Goal: Task Accomplishment & Management: Use online tool/utility

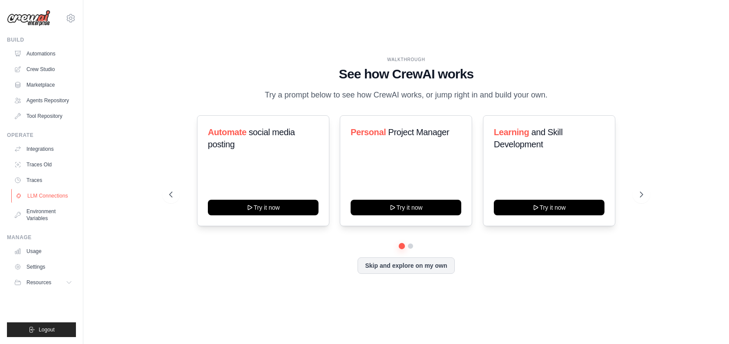
click at [41, 191] on link "LLM Connections" at bounding box center [44, 196] width 66 height 14
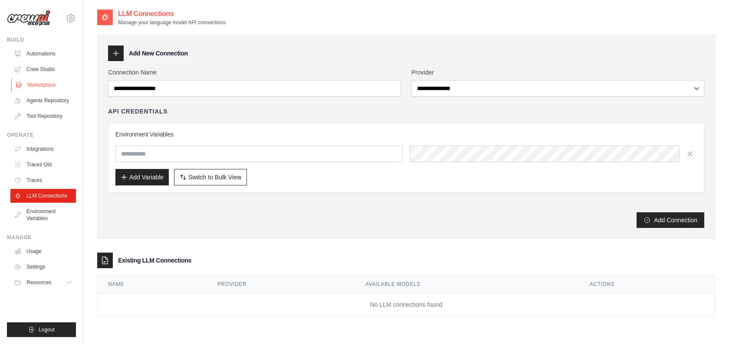
click at [43, 80] on link "Marketplace" at bounding box center [44, 85] width 66 height 14
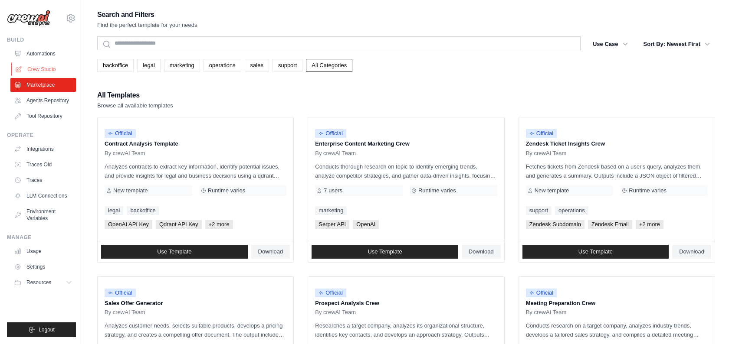
click at [41, 72] on link "Crew Studio" at bounding box center [44, 69] width 66 height 14
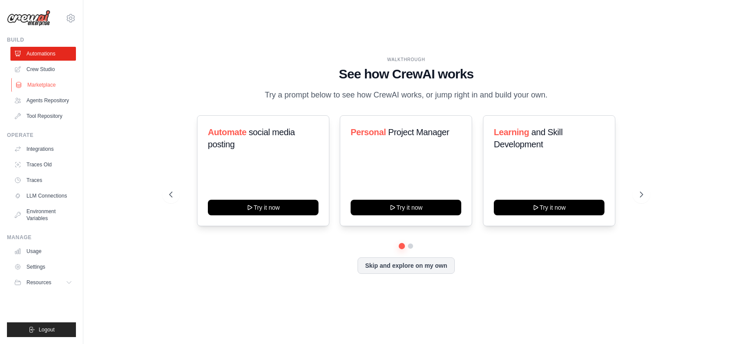
click at [50, 85] on link "Marketplace" at bounding box center [44, 85] width 66 height 14
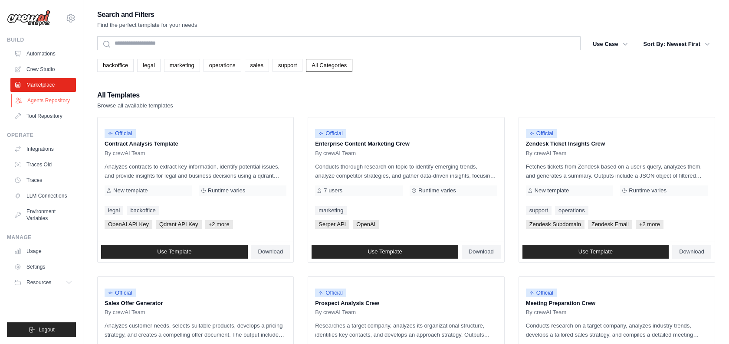
click at [51, 97] on link "Agents Repository" at bounding box center [44, 101] width 66 height 14
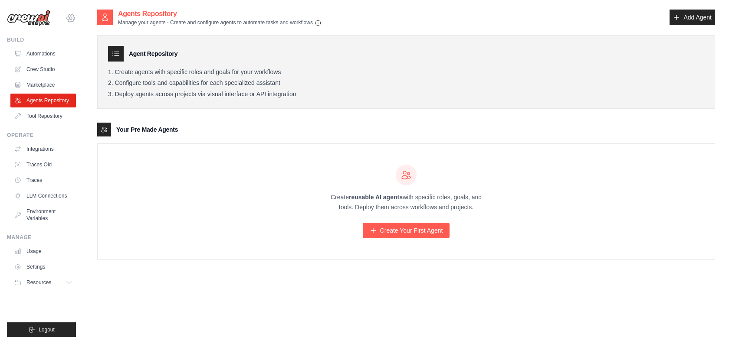
click at [71, 15] on icon at bounding box center [71, 18] width 10 height 10
click at [175, 200] on div "Create reusable AI agents with specific roles, goals, and tools. Deploy them ac…" at bounding box center [406, 201] width 617 height 115
click at [38, 47] on link "Automations" at bounding box center [44, 54] width 66 height 14
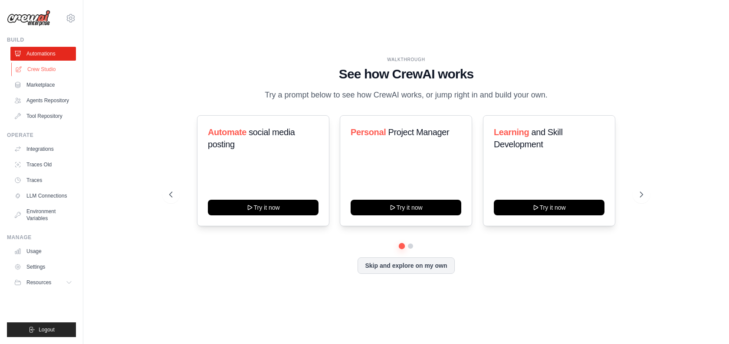
click at [40, 67] on link "Crew Studio" at bounding box center [44, 69] width 66 height 14
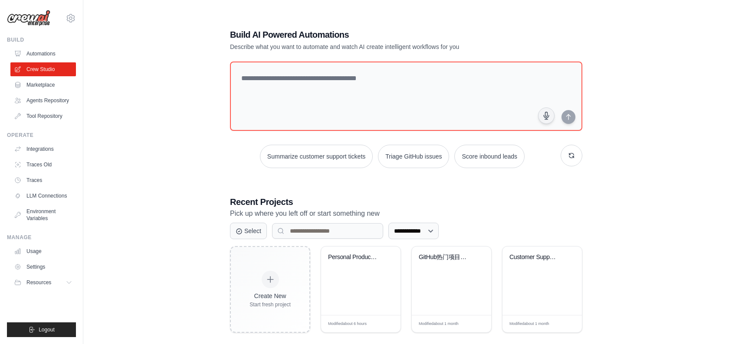
click at [192, 154] on div "**********" at bounding box center [406, 181] width 618 height 344
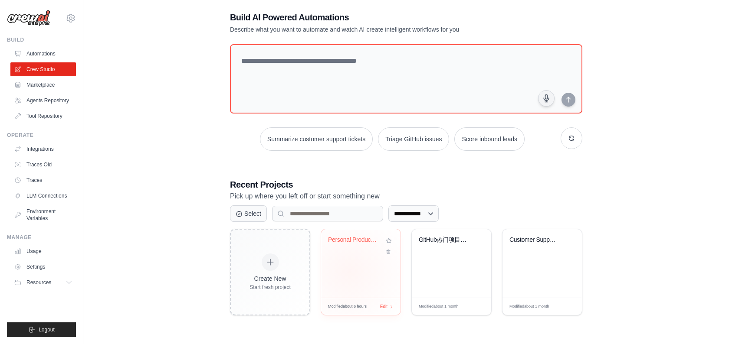
click at [349, 272] on div "Personal Productivity Manager" at bounding box center [360, 263] width 79 height 69
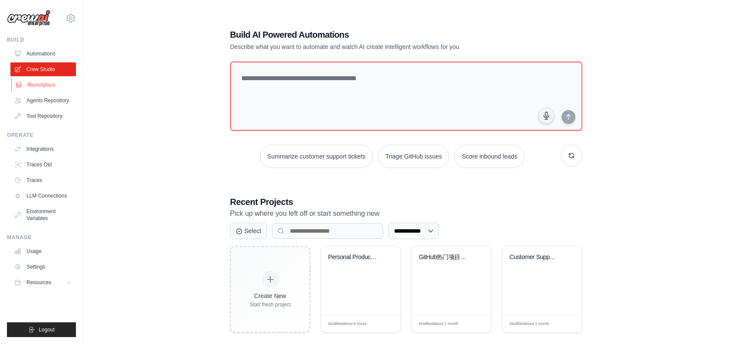
click at [24, 86] on link "Marketplace" at bounding box center [44, 85] width 66 height 14
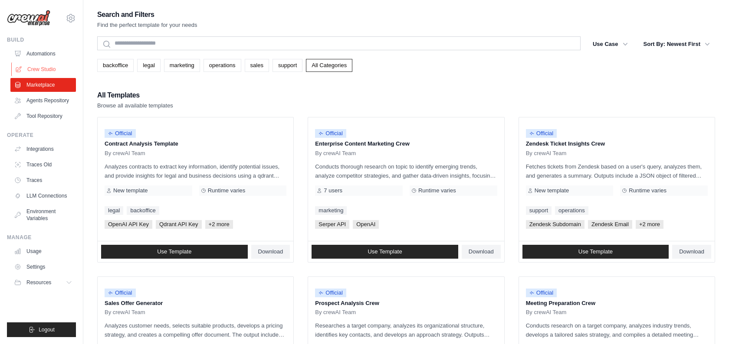
click at [36, 67] on link "Crew Studio" at bounding box center [44, 69] width 66 height 14
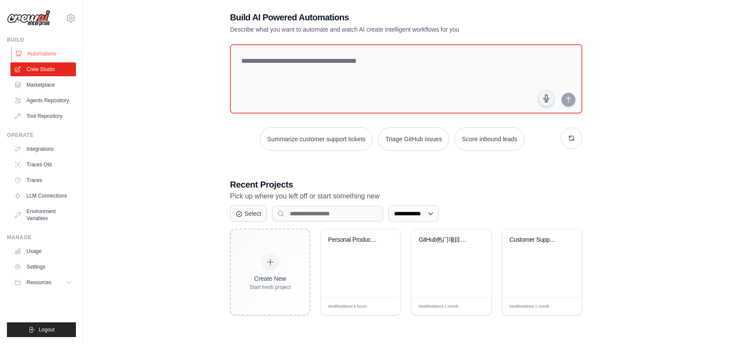
click at [34, 54] on link "Automations" at bounding box center [44, 54] width 66 height 14
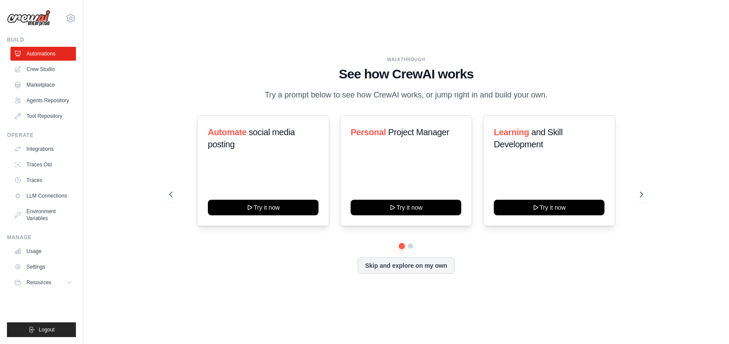
click at [39, 77] on ul "Automations Crew Studio Marketplace Agents Repository Tool Repository" at bounding box center [43, 85] width 66 height 76
click at [36, 74] on link "Crew Studio" at bounding box center [44, 69] width 66 height 14
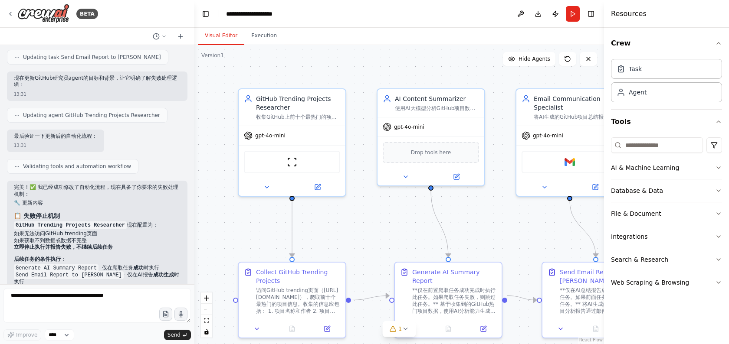
scroll to position [1311, 0]
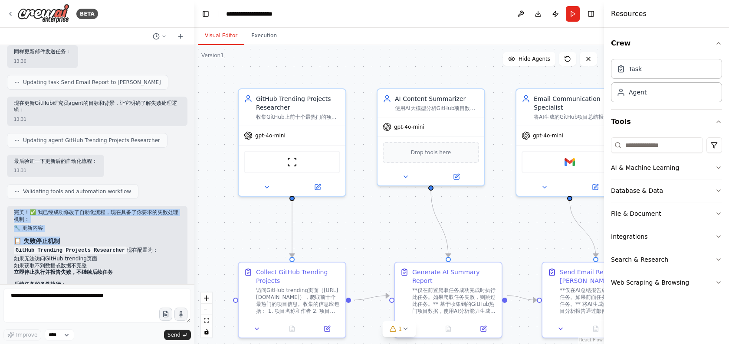
drag, startPoint x: 64, startPoint y: 202, endPoint x: 94, endPoint y: 234, distance: 43.9
click at [94, 235] on div "完美！✅ 我已经成功修改了自动化流程，现在具备了你要求的失败处理机制： 🔧 更新内容 📋 失败停止机制 GitHub Trending Projects Re…" at bounding box center [97, 313] width 180 height 215
click at [94, 237] on h3 "📋 失败停止机制" at bounding box center [97, 241] width 167 height 9
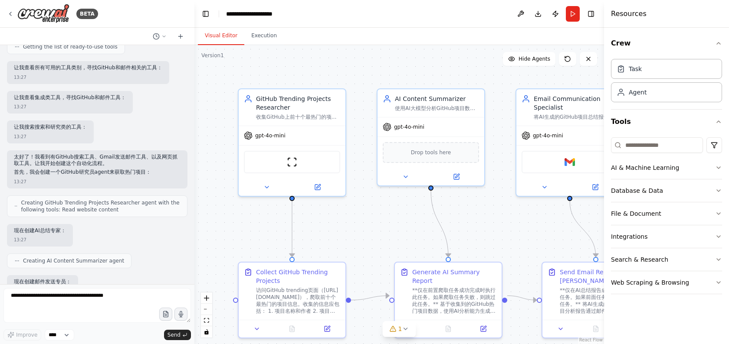
scroll to position [0, 0]
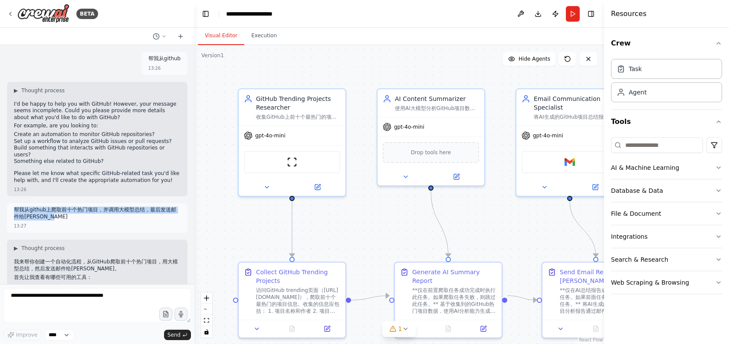
drag, startPoint x: 75, startPoint y: 208, endPoint x: 10, endPoint y: 202, distance: 65.8
click at [10, 203] on div "帮我从github上爬取前十个热门项目，并调用大模型总结，最后发送邮件给zhang san 13:27" at bounding box center [97, 217] width 180 height 29
copy p "帮我从github上爬取前十个热门项目，并调用大模型总结，最后发送邮件给zhang san"
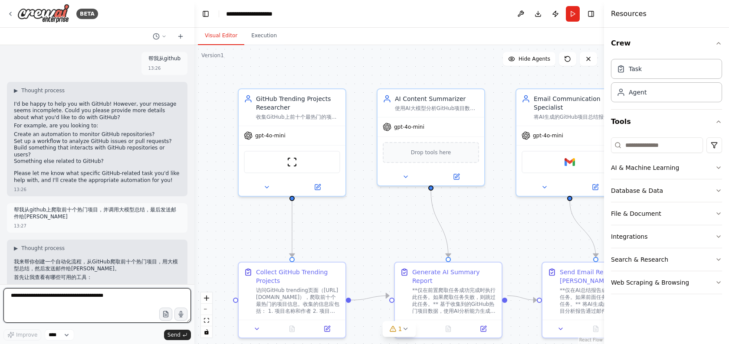
click at [85, 305] on textarea at bounding box center [96, 305] width 187 height 35
paste textarea "**********"
drag, startPoint x: 91, startPoint y: 302, endPoint x: 56, endPoint y: 302, distance: 34.3
click at [56, 302] on textarea "**********" at bounding box center [96, 305] width 187 height 35
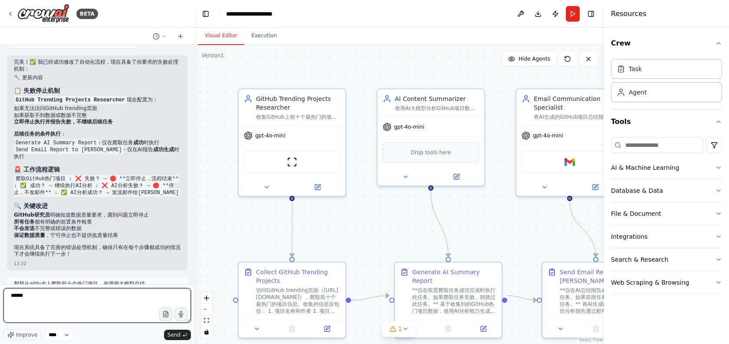
type textarea "******"
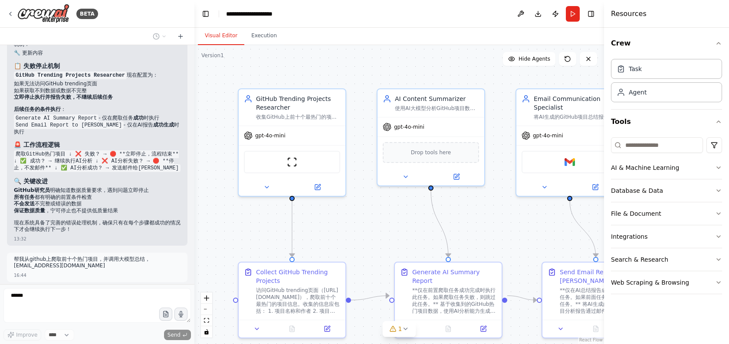
scroll to position [1499, 0]
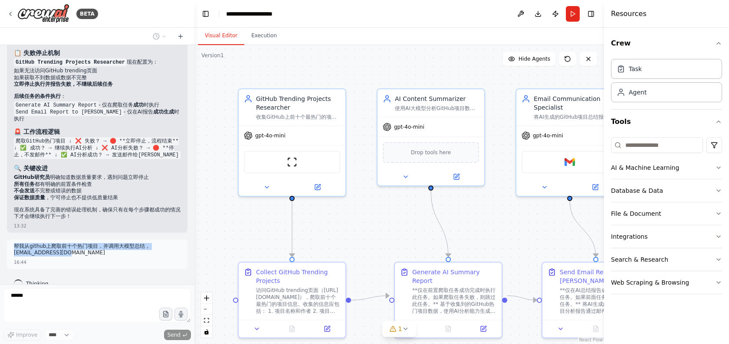
drag, startPoint x: 75, startPoint y: 242, endPoint x: 10, endPoint y: 235, distance: 65.0
click at [10, 240] on div "帮我从github上爬取前十个热门项目，并调用大模型总结，最后发送邮件给1772@qq.com 16:44" at bounding box center [97, 254] width 180 height 29
copy p "帮我从github上爬取前十个热门项目，并调用大模型总结，最后发送邮件给1772@qq.com"
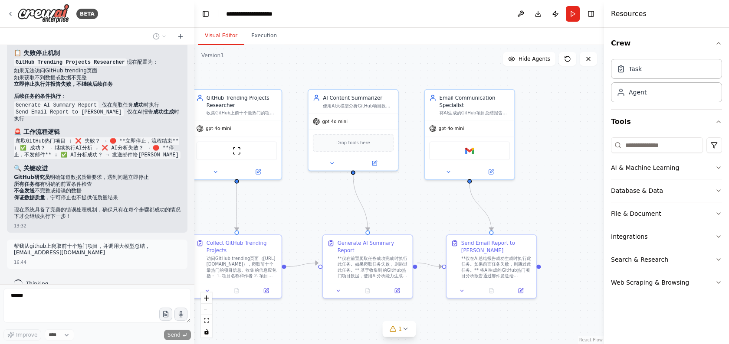
drag, startPoint x: 321, startPoint y: 226, endPoint x: 256, endPoint y: 202, distance: 69.9
click at [256, 202] on div ".deletable-edge-delete-btn { width: 20px; height: 20px; border: 0px solid #ffff…" at bounding box center [399, 194] width 410 height 299
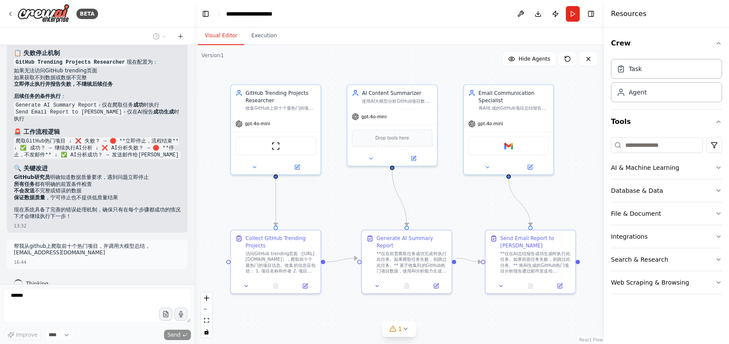
drag, startPoint x: 278, startPoint y: 206, endPoint x: 329, endPoint y: 205, distance: 50.8
click at [329, 206] on div ".deletable-edge-delete-btn { width: 20px; height: 20px; border: 0px solid #ffff…" at bounding box center [399, 194] width 410 height 299
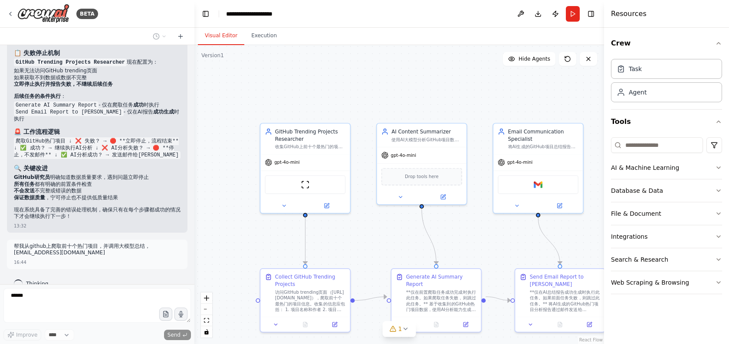
drag, startPoint x: 344, startPoint y: 65, endPoint x: 373, endPoint y: 104, distance: 48.4
click at [373, 104] on div ".deletable-edge-delete-btn { width: 20px; height: 20px; border: 0px solid #ffff…" at bounding box center [399, 194] width 410 height 299
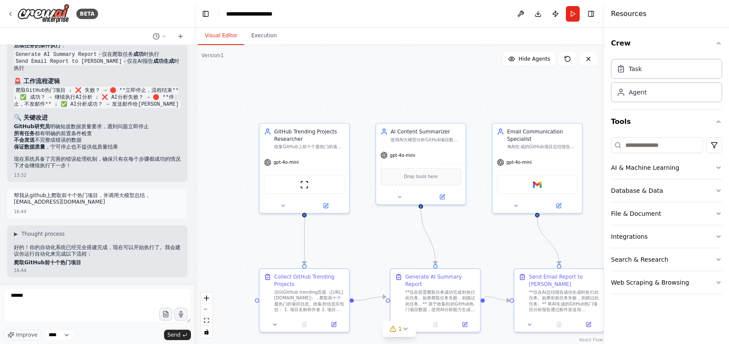
scroll to position [1591, 0]
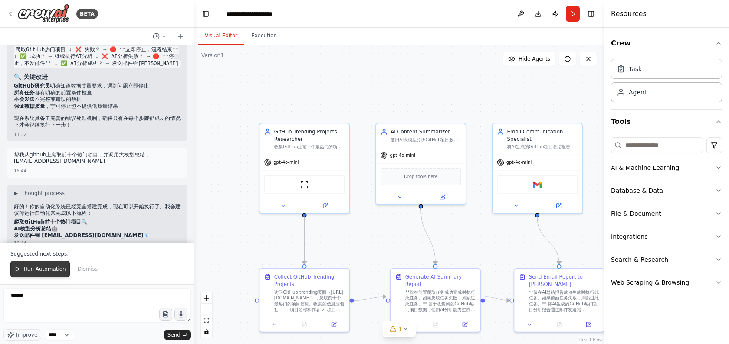
click at [48, 270] on span "Run Automation" at bounding box center [45, 269] width 42 height 7
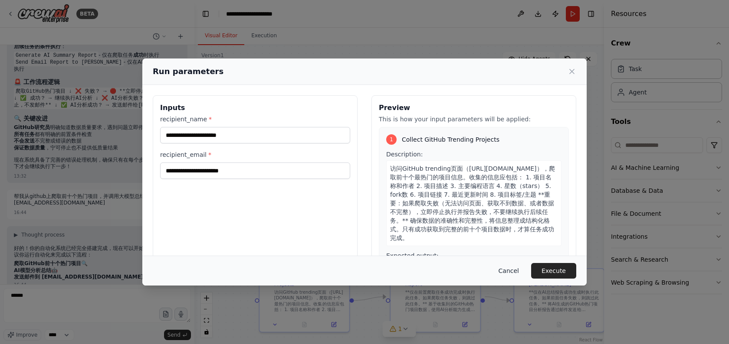
click at [514, 266] on button "Cancel" at bounding box center [509, 271] width 34 height 16
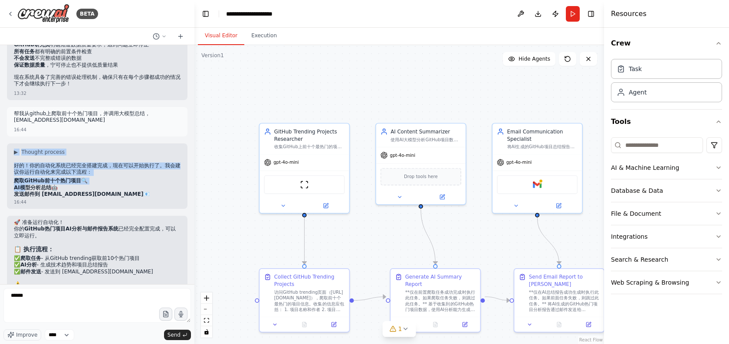
drag, startPoint x: 84, startPoint y: 198, endPoint x: 28, endPoint y: 165, distance: 65.0
click at [28, 165] on div "帮我从github 13:26 ▶ Thought process I'd be happy to help you with GitHub! However…" at bounding box center [97, 164] width 194 height 239
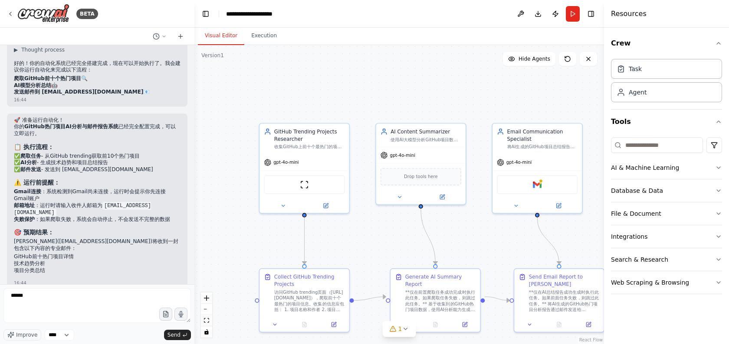
click at [62, 203] on li "邮箱地址 ：运行时请输入收件人邮箱为 1772@qq.com" at bounding box center [97, 210] width 167 height 14
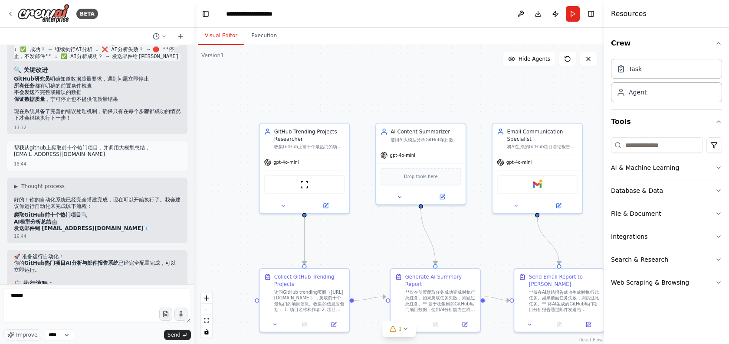
scroll to position [1595, 0]
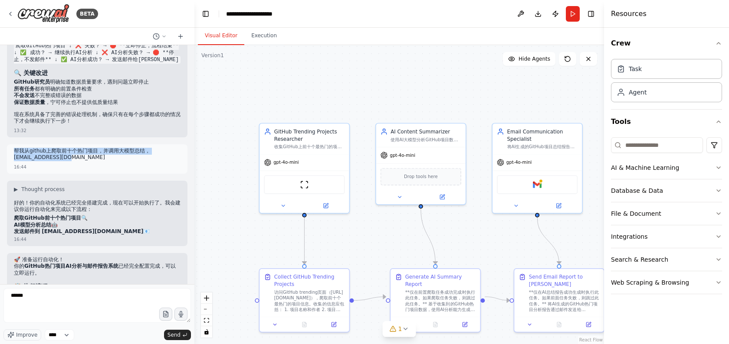
drag, startPoint x: 72, startPoint y: 142, endPoint x: 8, endPoint y: 138, distance: 64.3
click at [8, 144] on div "帮我从github上爬取前十个热门项目，并调用大模型总结，最后发送邮件给1772@qq.com 16:44" at bounding box center [97, 158] width 180 height 29
copy p "帮我从github上爬取前十个热门项目，并调用大模型总结，最后发送邮件给1772@qq.com"
click at [7, 16] on icon at bounding box center [10, 13] width 7 height 7
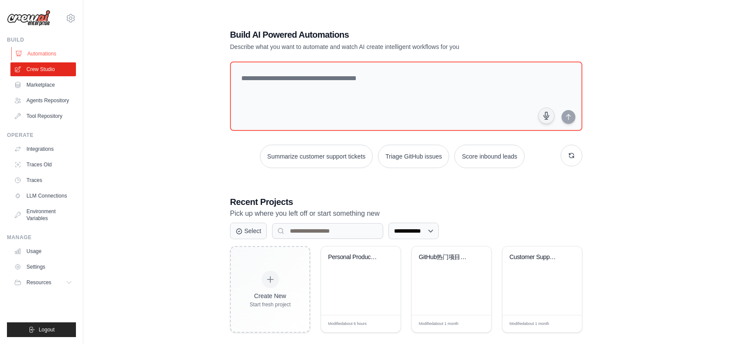
click at [36, 54] on link "Automations" at bounding box center [44, 54] width 66 height 14
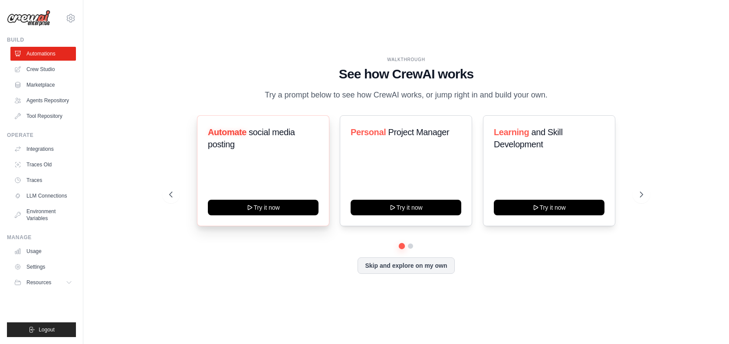
click at [282, 157] on div "Automate social media posting" at bounding box center [263, 141] width 111 height 31
click at [38, 64] on link "Crew Studio" at bounding box center [44, 69] width 66 height 14
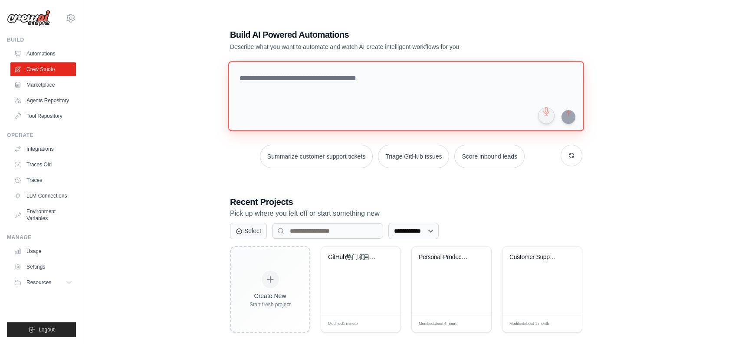
click at [296, 121] on textarea at bounding box center [406, 96] width 356 height 70
paste textarea "**********"
type textarea "**********"
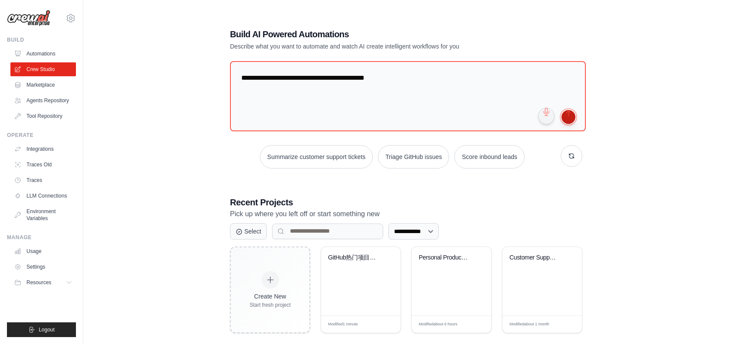
click at [563, 118] on button "submit" at bounding box center [568, 117] width 14 height 14
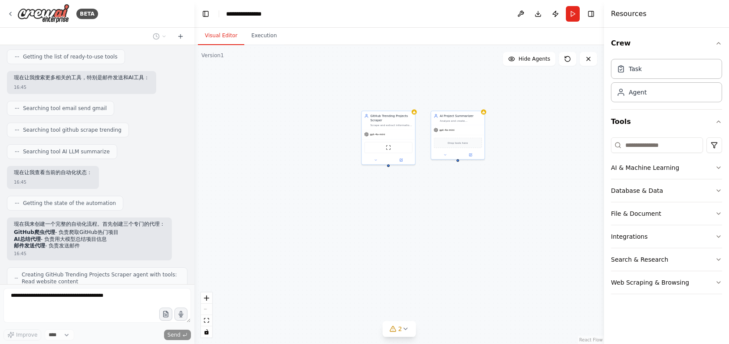
scroll to position [147, 0]
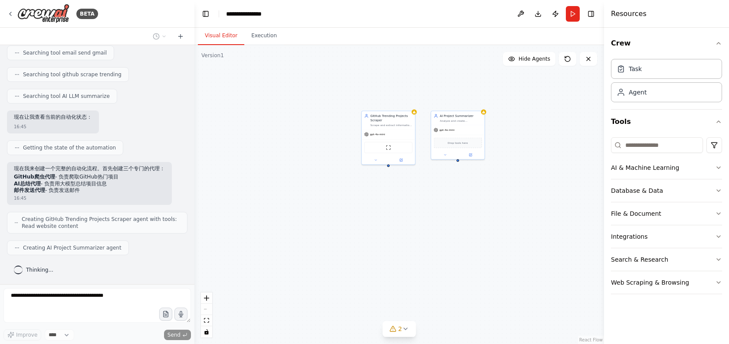
drag, startPoint x: 76, startPoint y: 169, endPoint x: 86, endPoint y: 191, distance: 24.8
click at [86, 191] on div "现在我来创建一个完整的自动化流程。首先创建三个专门的代理： GitHub爬虫代理 - 负责爬取GitHub热门项目 AI总结代理 - 负责用大模型总结项目信息…" at bounding box center [89, 180] width 151 height 29
click at [86, 190] on li "邮件发送代理 - 负责发送邮件" at bounding box center [89, 190] width 151 height 7
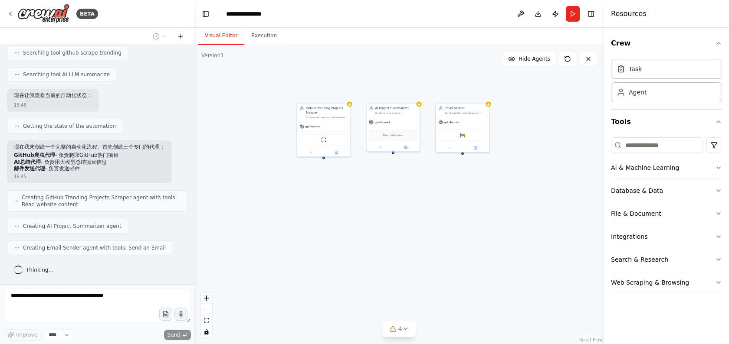
drag, startPoint x: 380, startPoint y: 216, endPoint x: 311, endPoint y: 208, distance: 69.8
click at [311, 208] on div "GitHub Trending Projects Scraper Scrape and extract information about the top 1…" at bounding box center [399, 194] width 410 height 299
click at [265, 36] on button "Execution" at bounding box center [263, 36] width 39 height 18
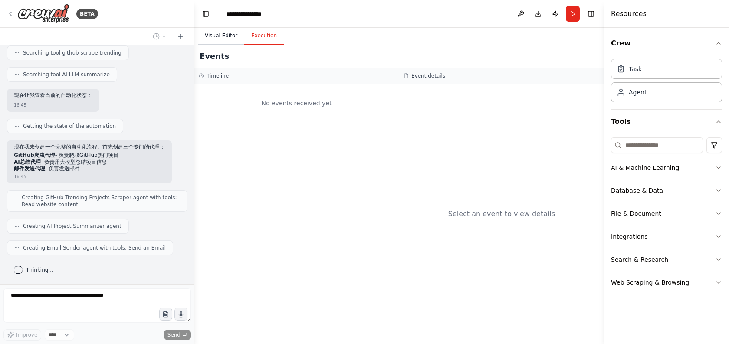
click at [218, 37] on button "Visual Editor" at bounding box center [221, 36] width 46 height 18
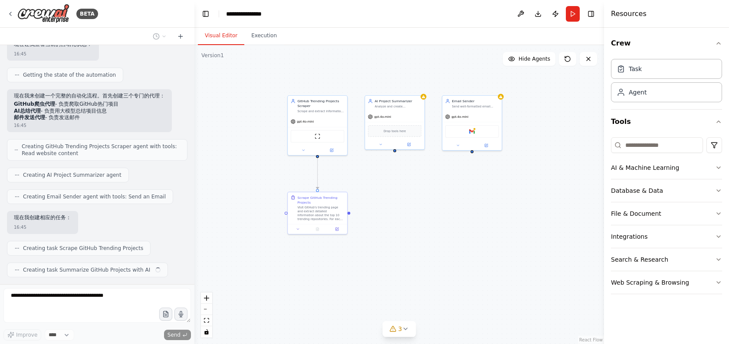
scroll to position [241, 0]
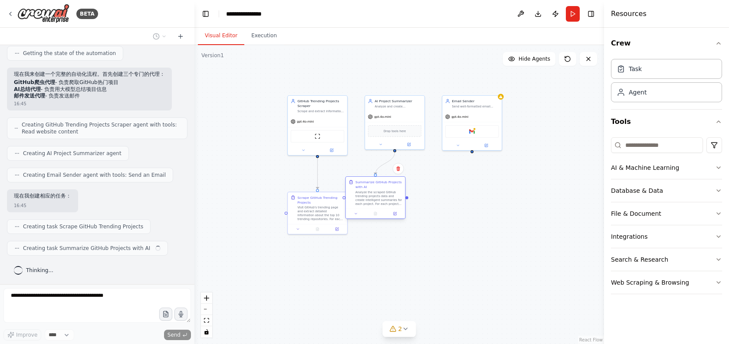
drag, startPoint x: 403, startPoint y: 213, endPoint x: 377, endPoint y: 201, distance: 28.3
click at [377, 201] on div "Analyze the scraped GitHub trending projects data and create intelligent summar…" at bounding box center [378, 198] width 47 height 16
drag, startPoint x: 377, startPoint y: 201, endPoint x: 410, endPoint y: 216, distance: 35.9
click at [402, 206] on div "Analyze the scraped GitHub trending projects data and create intelligent summar…" at bounding box center [378, 198] width 47 height 16
click at [377, 291] on div ".deletable-edge-delete-btn { width: 20px; height: 20px; border: 0px solid #ffff…" at bounding box center [399, 194] width 410 height 299
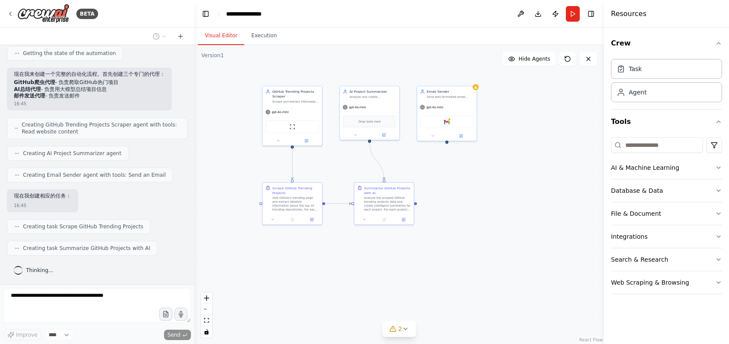
drag, startPoint x: 377, startPoint y: 291, endPoint x: 351, endPoint y: 281, distance: 27.5
click at [351, 281] on div ".deletable-edge-delete-btn { width: 20px; height: 20px; border: 0px solid #ffff…" at bounding box center [399, 194] width 410 height 299
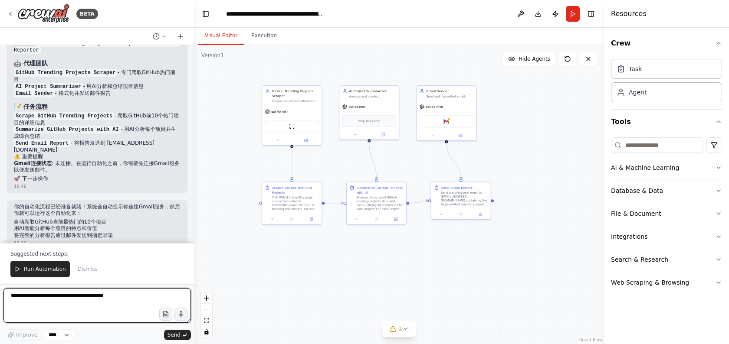
scroll to position [651, 0]
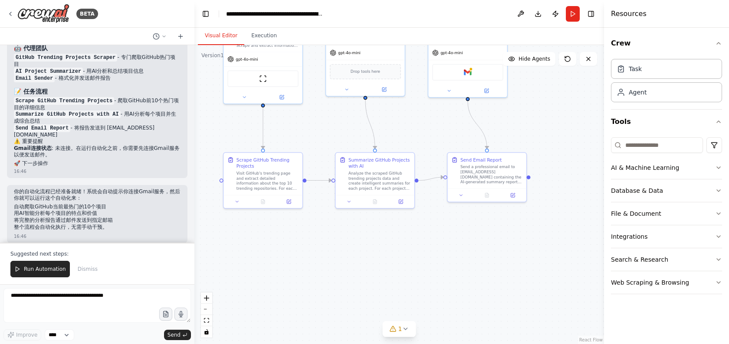
click at [328, 194] on div ".deletable-edge-delete-btn { width: 20px; height: 20px; border: 0px solid #ffff…" at bounding box center [399, 194] width 410 height 299
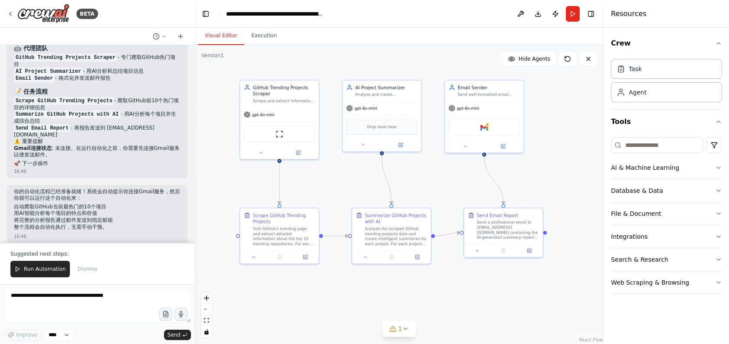
drag, startPoint x: 313, startPoint y: 138, endPoint x: 330, endPoint y: 195, distance: 59.8
click at [330, 195] on div ".deletable-edge-delete-btn { width: 20px; height: 20px; border: 0px solid #ffff…" at bounding box center [399, 194] width 410 height 299
click at [280, 135] on img at bounding box center [280, 135] width 8 height 8
click at [48, 268] on span "Run Automation" at bounding box center [45, 269] width 42 height 7
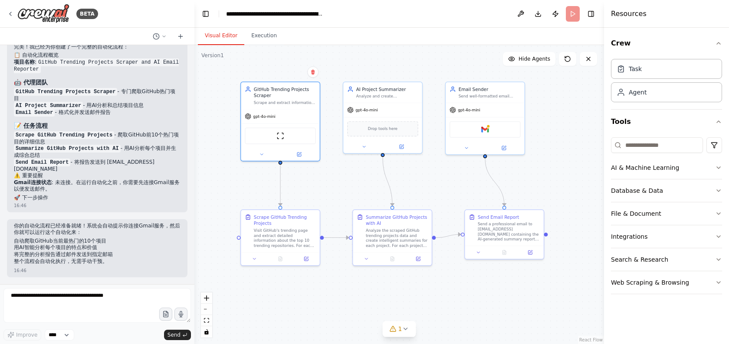
scroll to position [609, 0]
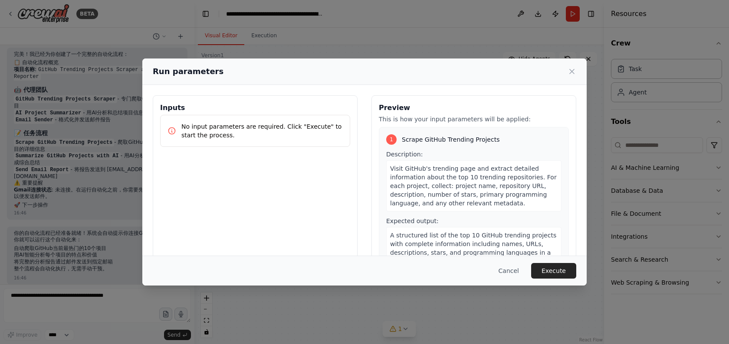
click at [237, 139] on p "No input parameters are required. Click "Execute" to start the process." at bounding box center [261, 130] width 161 height 17
click at [553, 274] on button "Execute" at bounding box center [553, 271] width 45 height 16
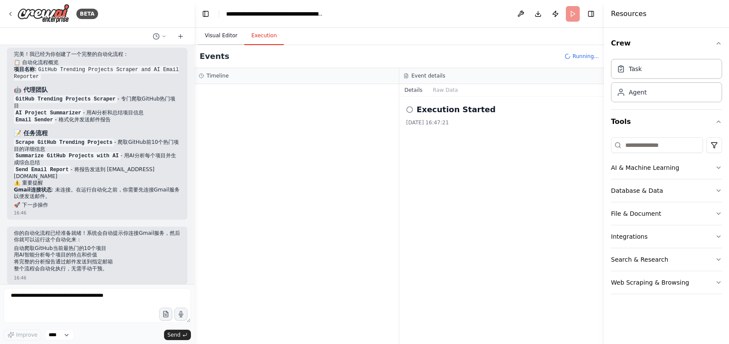
click at [213, 38] on button "Visual Editor" at bounding box center [221, 36] width 46 height 18
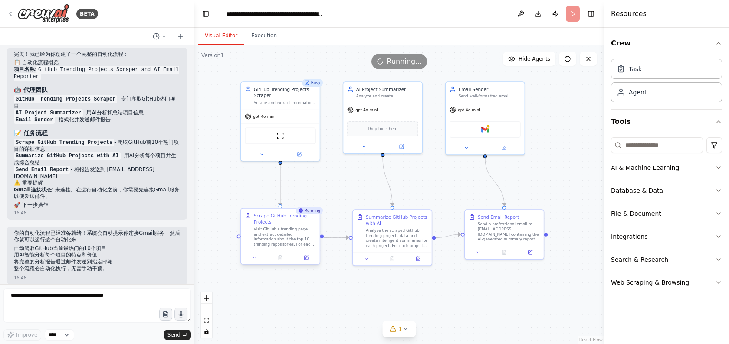
click at [275, 241] on div "Visit GitHub's trending page and extract detailed information about the top 10 …" at bounding box center [285, 237] width 62 height 20
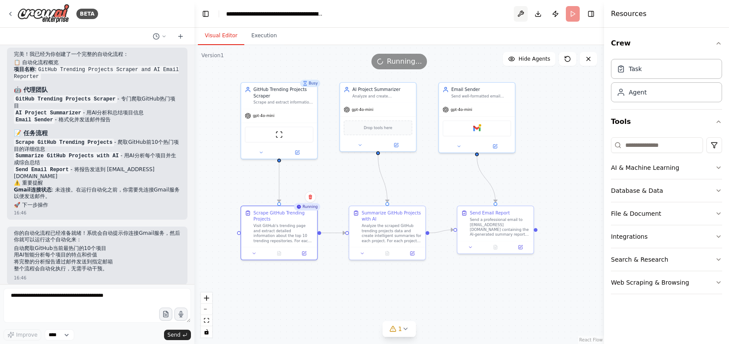
click at [523, 12] on button at bounding box center [521, 14] width 14 height 16
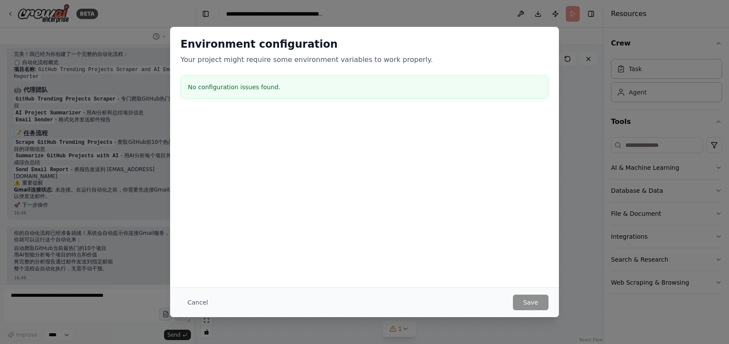
click at [575, 257] on div "Environment configuration Your project might require some environment variables…" at bounding box center [364, 172] width 729 height 344
click at [192, 301] on button "Cancel" at bounding box center [197, 303] width 34 height 16
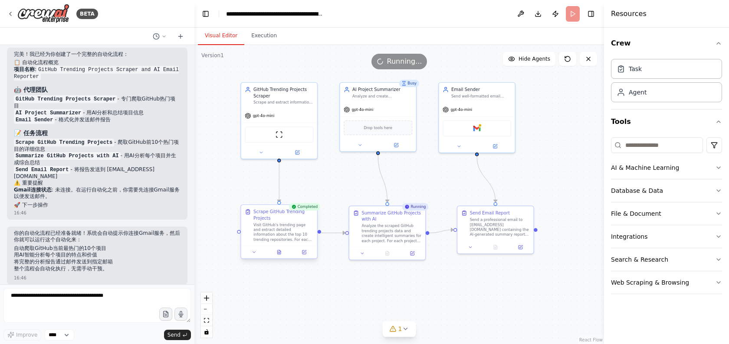
click at [304, 237] on div "Visit GitHub's trending page and extract detailed information about the top 10 …" at bounding box center [283, 233] width 60 height 20
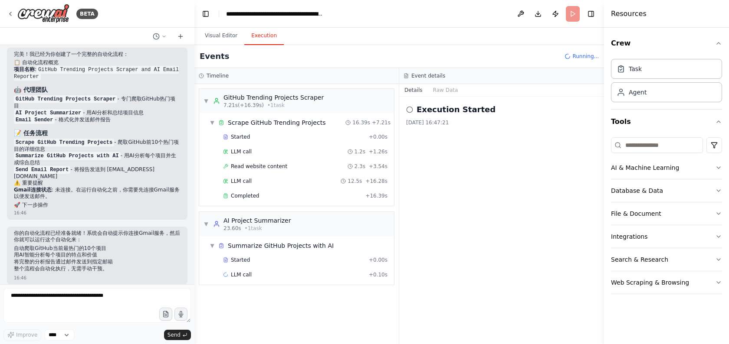
click at [262, 36] on button "Execution" at bounding box center [263, 36] width 39 height 18
click at [228, 38] on button "Visual Editor" at bounding box center [221, 36] width 46 height 18
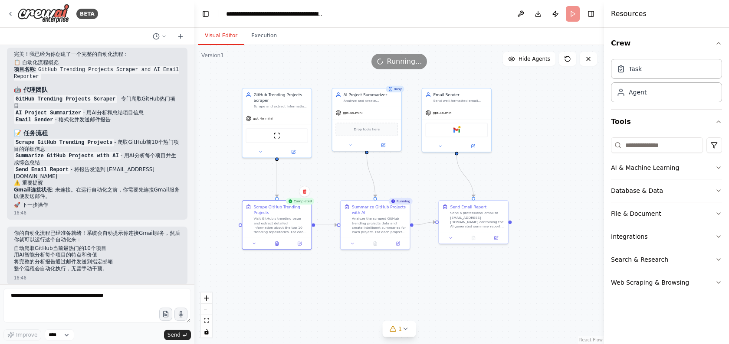
click at [354, 258] on div ".deletable-edge-delete-btn { width: 20px; height: 20px; border: 0px solid #ffff…" at bounding box center [399, 194] width 410 height 299
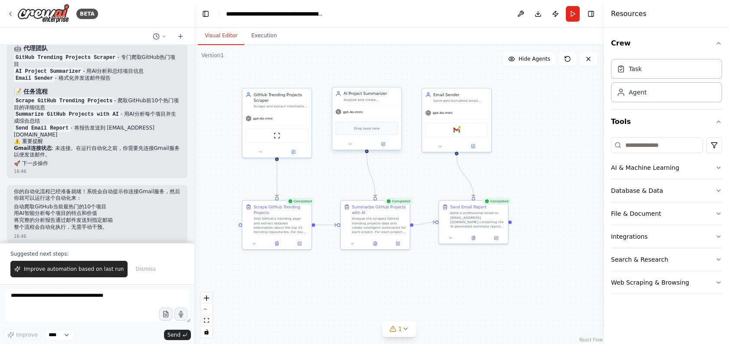
click at [379, 106] on div "gpt-4o-mini" at bounding box center [366, 112] width 69 height 12
click at [451, 110] on span "gpt-4o-mini" at bounding box center [443, 112] width 20 height 4
click at [632, 70] on div "Task" at bounding box center [635, 68] width 13 height 9
click at [636, 99] on div "Agent" at bounding box center [666, 92] width 111 height 20
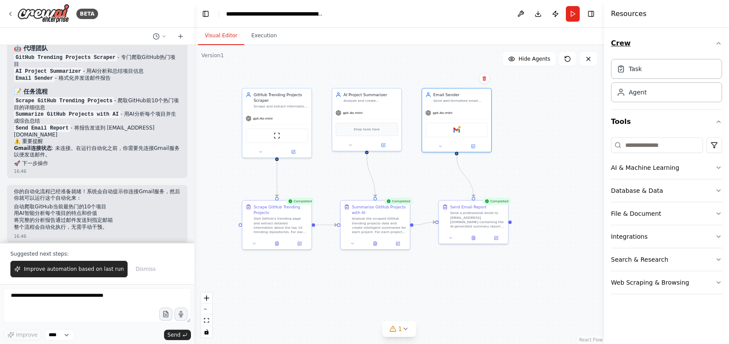
click at [713, 49] on button "Crew" at bounding box center [666, 43] width 111 height 24
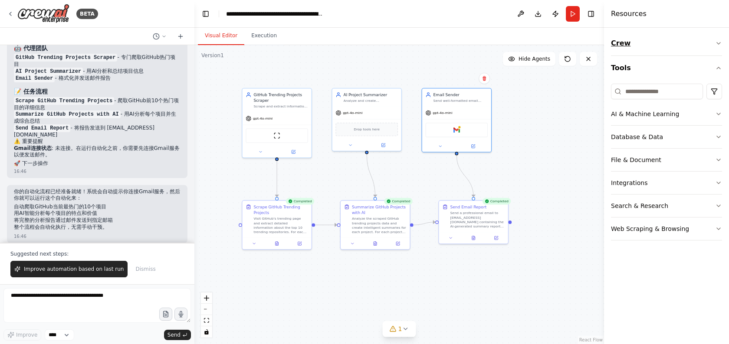
click at [716, 43] on icon "button" at bounding box center [718, 43] width 7 height 7
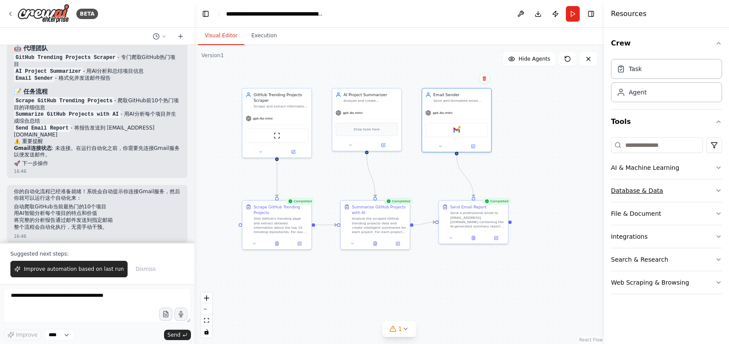
click at [644, 189] on div "Database & Data" at bounding box center [637, 191] width 52 height 9
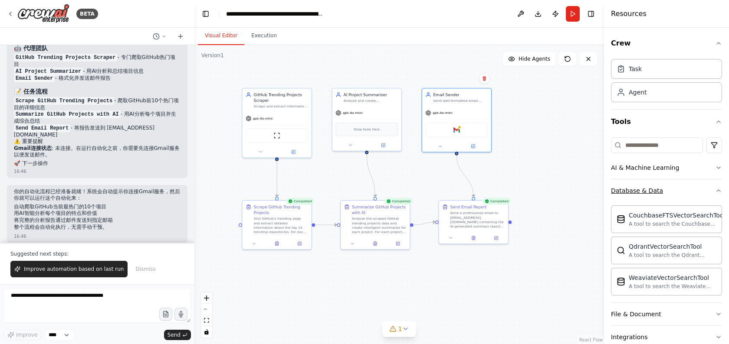
click at [644, 189] on div "Database & Data" at bounding box center [637, 191] width 52 height 9
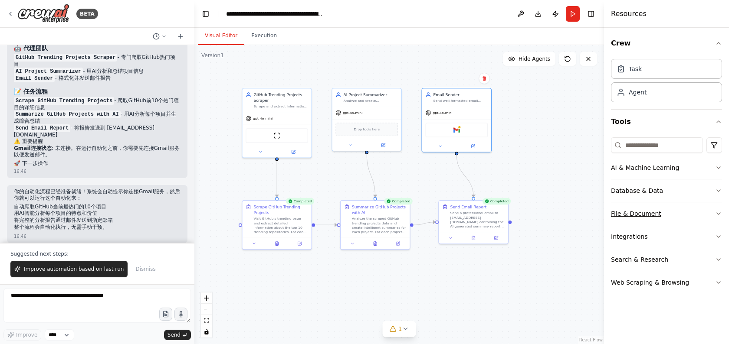
click at [652, 214] on div "File & Document" at bounding box center [636, 214] width 50 height 9
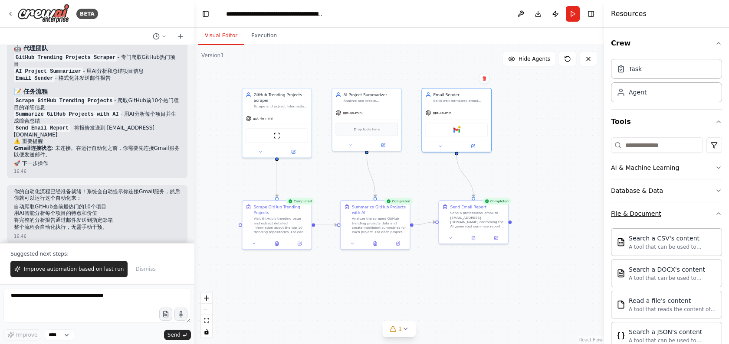
click at [652, 214] on div "File & Document" at bounding box center [636, 214] width 50 height 9
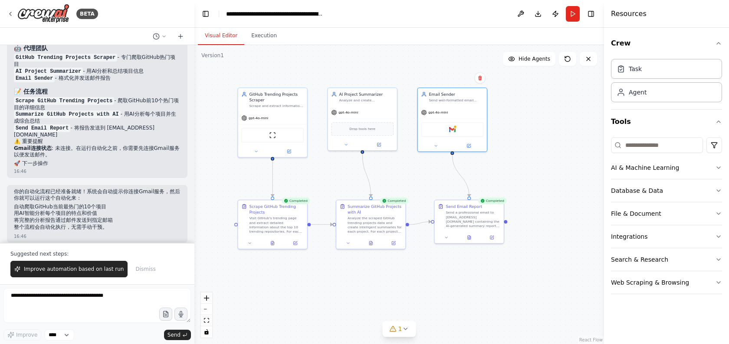
drag, startPoint x: 552, startPoint y: 258, endPoint x: 531, endPoint y: 248, distance: 23.1
click at [531, 248] on div ".deletable-edge-delete-btn { width: 20px; height: 20px; border: 0px solid #ffff…" at bounding box center [399, 194] width 410 height 299
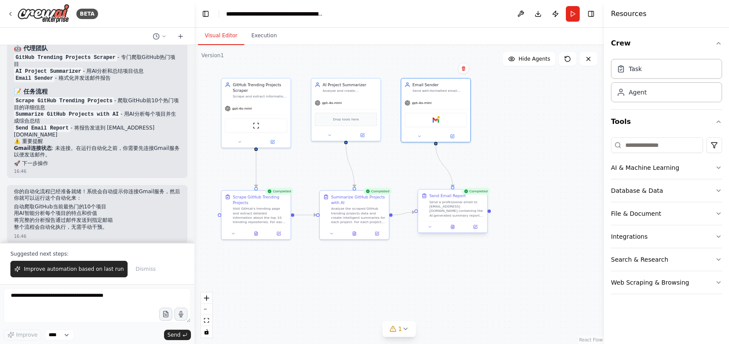
click at [439, 206] on div "Send a professional email to 1772@qq.com containing the AI-generated summary re…" at bounding box center [456, 209] width 55 height 18
drag, startPoint x: 438, startPoint y: 269, endPoint x: 410, endPoint y: 269, distance: 27.8
click at [410, 269] on div ".deletable-edge-delete-btn { width: 20px; height: 20px; border: 0px solid #ffff…" at bounding box center [399, 194] width 410 height 299
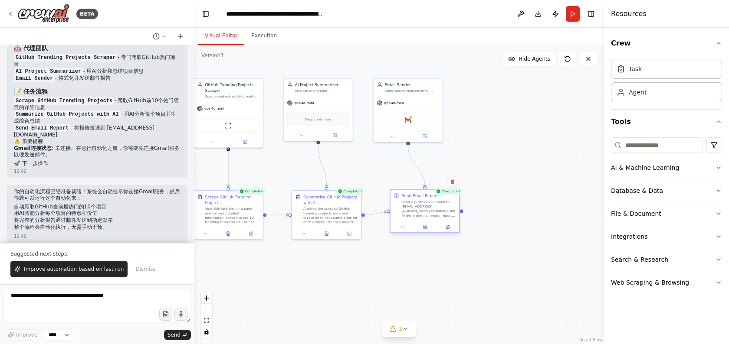
click at [426, 233] on div at bounding box center [424, 227] width 69 height 12
click at [425, 228] on icon at bounding box center [424, 228] width 1 height 0
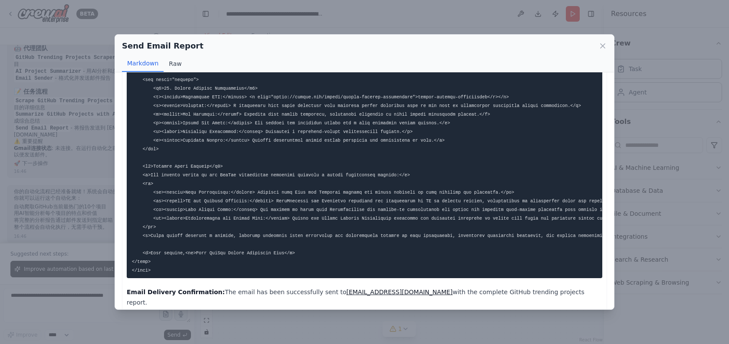
click at [170, 62] on button "Raw" at bounding box center [175, 64] width 23 height 16
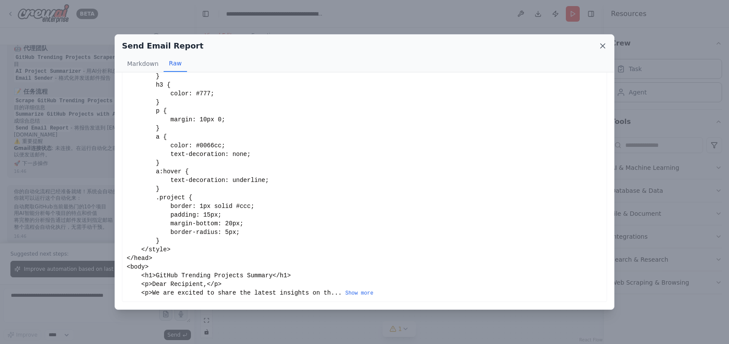
click at [602, 49] on icon at bounding box center [602, 46] width 9 height 9
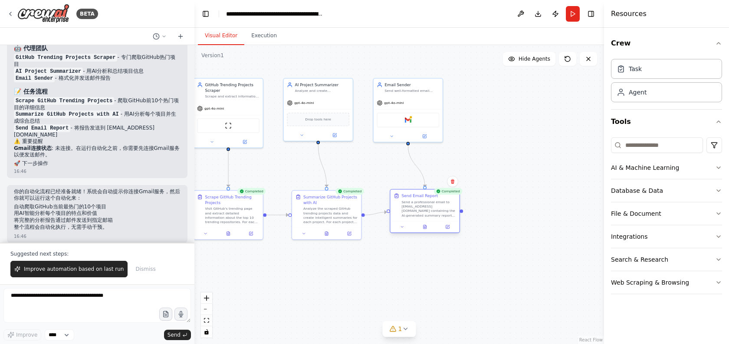
click at [449, 233] on div at bounding box center [424, 227] width 69 height 12
click at [448, 230] on div at bounding box center [424, 227] width 69 height 12
click at [350, 234] on icon at bounding box center [348, 232] width 3 height 3
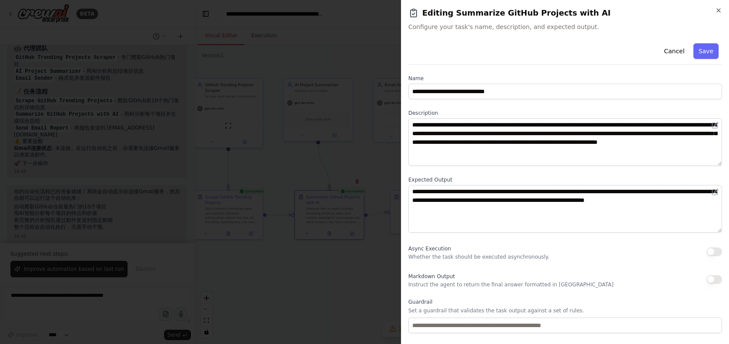
scroll to position [47, 0]
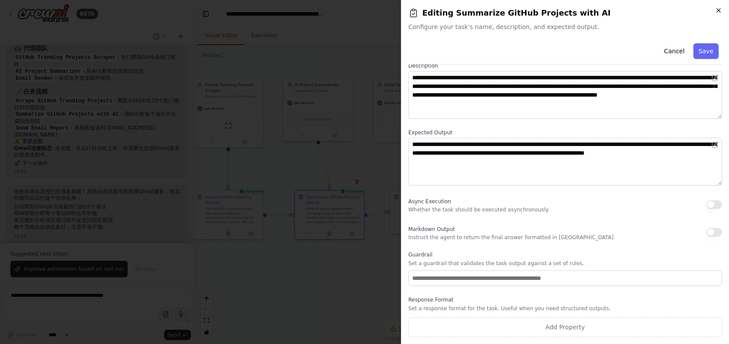
click at [716, 13] on icon "button" at bounding box center [718, 10] width 7 height 7
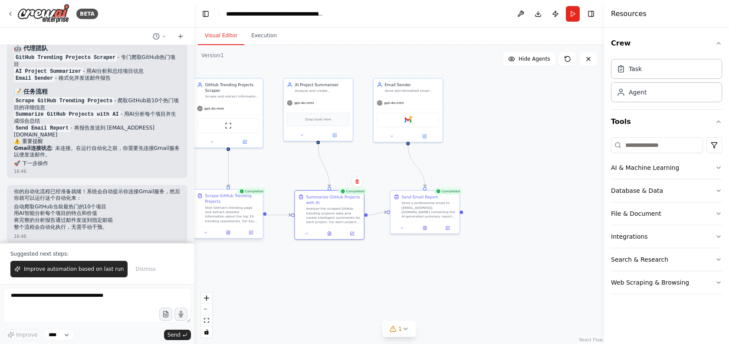
click at [235, 221] on div "Visit GitHub's trending page and extract detailed information about the top 10 …" at bounding box center [232, 215] width 55 height 18
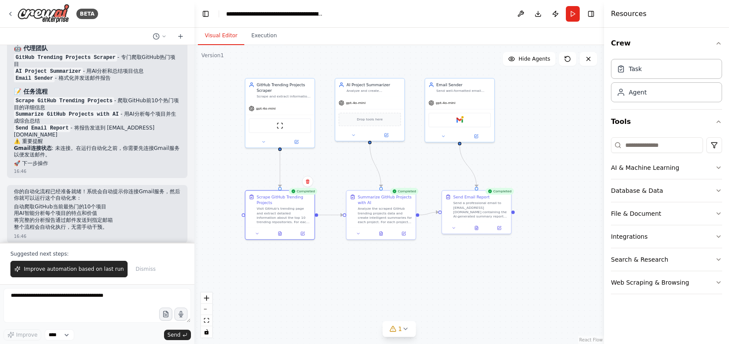
drag, startPoint x: 283, startPoint y: 281, endPoint x: 340, endPoint y: 281, distance: 56.4
click at [339, 281] on div ".deletable-edge-delete-btn { width: 20px; height: 20px; border: 0px solid #ffff…" at bounding box center [399, 194] width 410 height 299
click at [157, 39] on icon at bounding box center [156, 36] width 7 height 7
click at [13, 17] on div at bounding box center [97, 172] width 194 height 344
click at [13, 17] on icon at bounding box center [10, 13] width 7 height 7
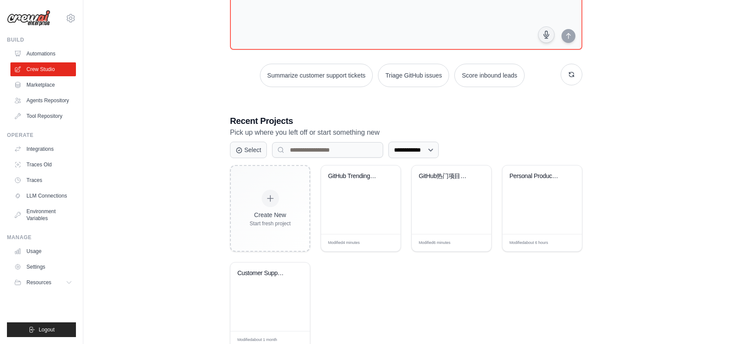
click at [44, 203] on ul "Integrations Traces Old Traces LLM Connections Environment Variables" at bounding box center [43, 183] width 66 height 83
click at [42, 196] on link "LLM Connections" at bounding box center [44, 196] width 66 height 14
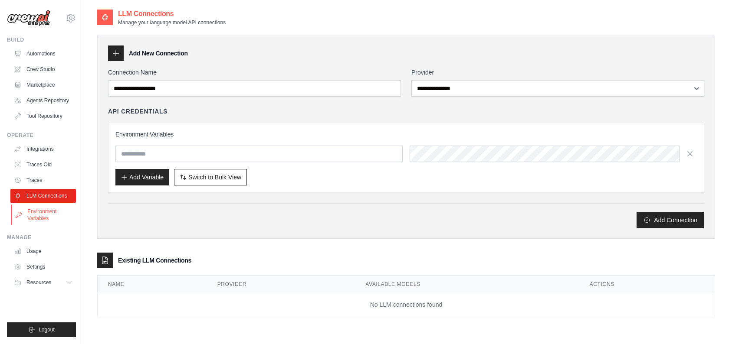
click at [45, 223] on link "Environment Variables" at bounding box center [44, 215] width 66 height 21
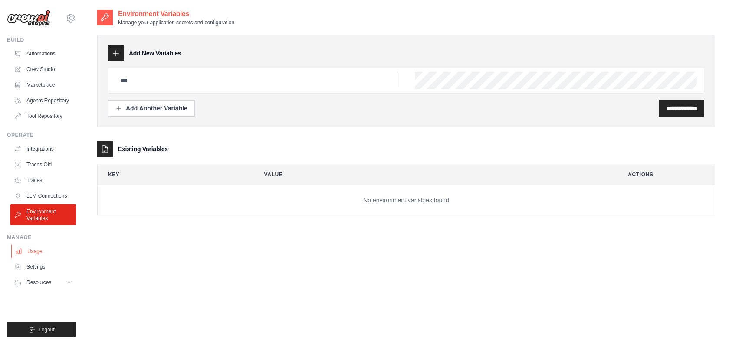
click at [40, 251] on link "Usage" at bounding box center [44, 252] width 66 height 14
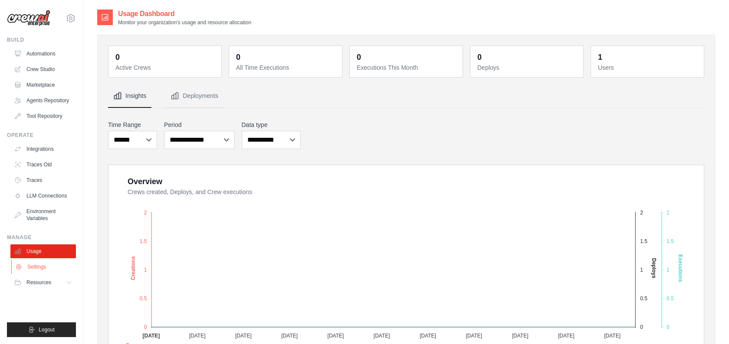
click at [45, 265] on link "Settings" at bounding box center [44, 267] width 66 height 14
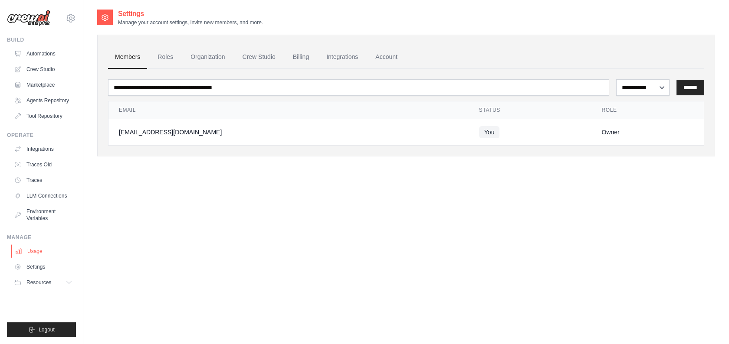
click at [28, 249] on link "Usage" at bounding box center [44, 252] width 66 height 14
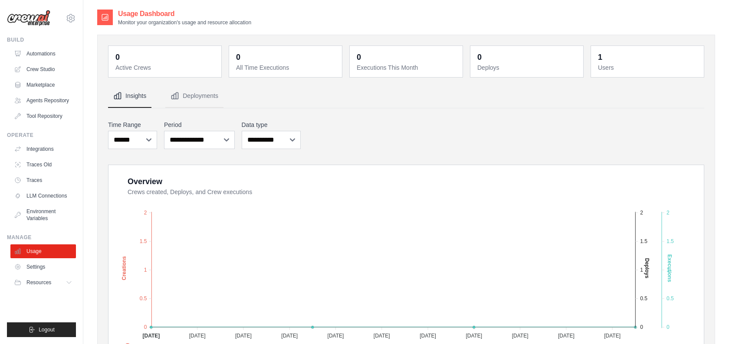
click at [255, 108] on div "Insights Deployments" at bounding box center [406, 97] width 596 height 24
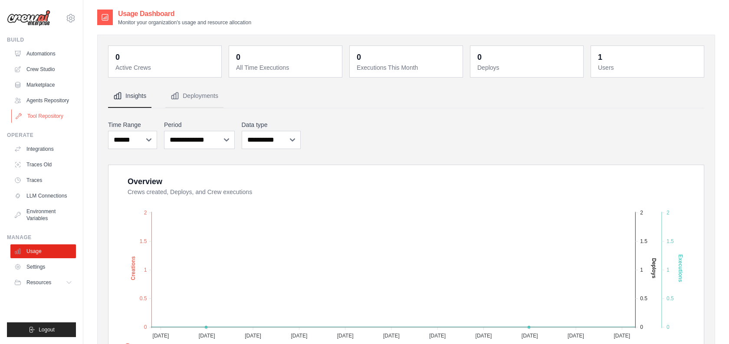
click at [39, 120] on link "Tool Repository" at bounding box center [44, 116] width 66 height 14
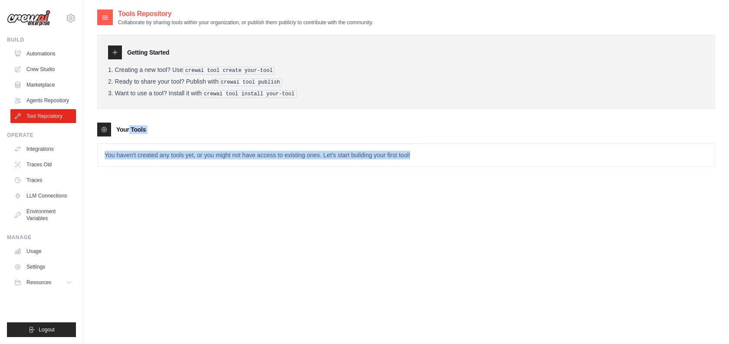
drag, startPoint x: 154, startPoint y: 119, endPoint x: 202, endPoint y: 209, distance: 101.7
click at [202, 209] on div "Tools Repository Collaborate by sharing tools within your organization, or publ…" at bounding box center [406, 181] width 618 height 344
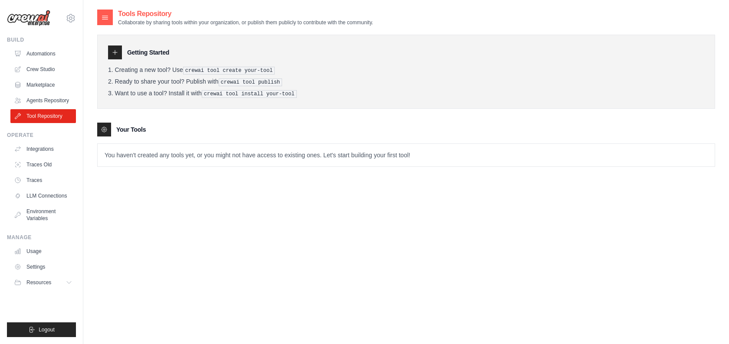
drag, startPoint x: 218, startPoint y: 84, endPoint x: 258, endPoint y: 183, distance: 106.1
click at [258, 183] on div "Tools Repository Collaborate by sharing tools within your organization, or publ…" at bounding box center [406, 181] width 618 height 344
click at [115, 49] on div at bounding box center [115, 53] width 14 height 14
click at [72, 15] on icon at bounding box center [71, 18] width 10 height 10
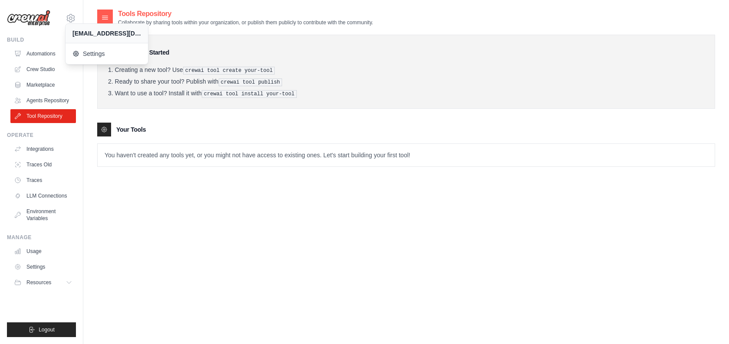
click at [178, 144] on p "You haven't created any tools yet, or you might not have access to existing one…" at bounding box center [406, 155] width 617 height 23
click at [47, 11] on img at bounding box center [28, 18] width 43 height 16
